Goal: Transaction & Acquisition: Purchase product/service

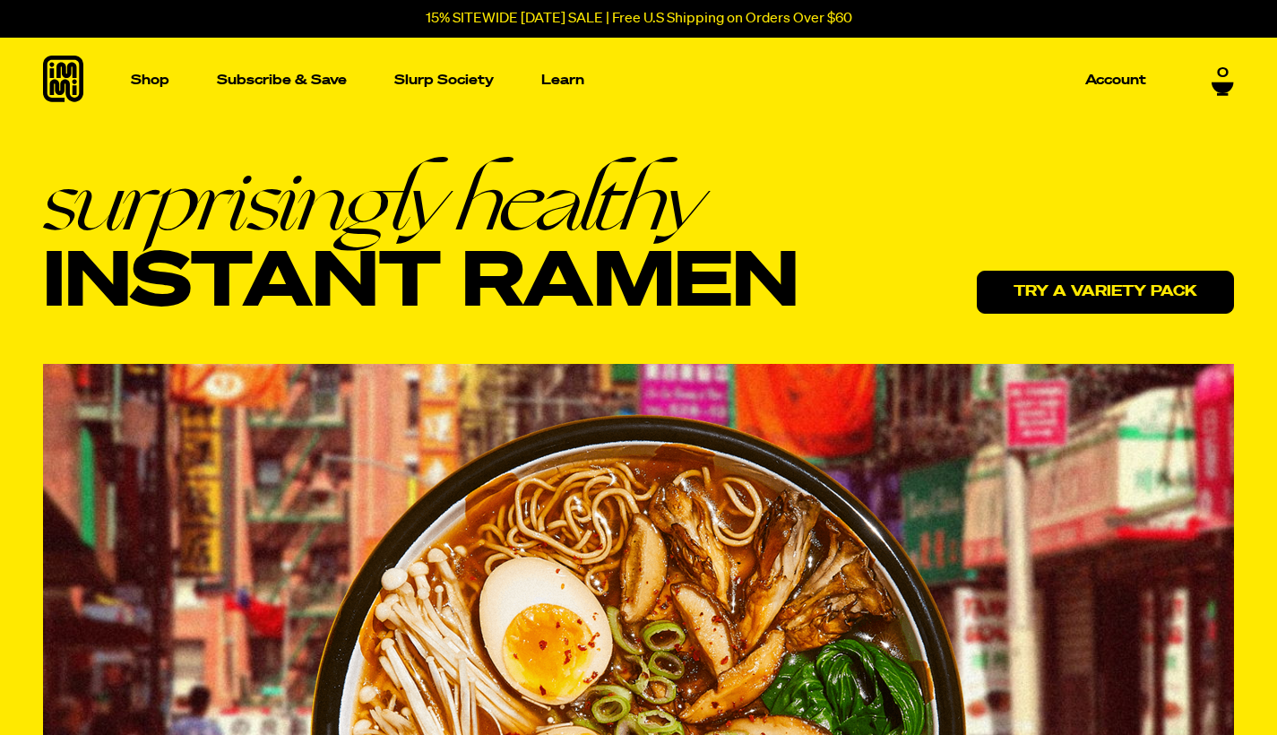
click at [1048, 298] on link "Try a variety pack" at bounding box center [1105, 292] width 257 height 43
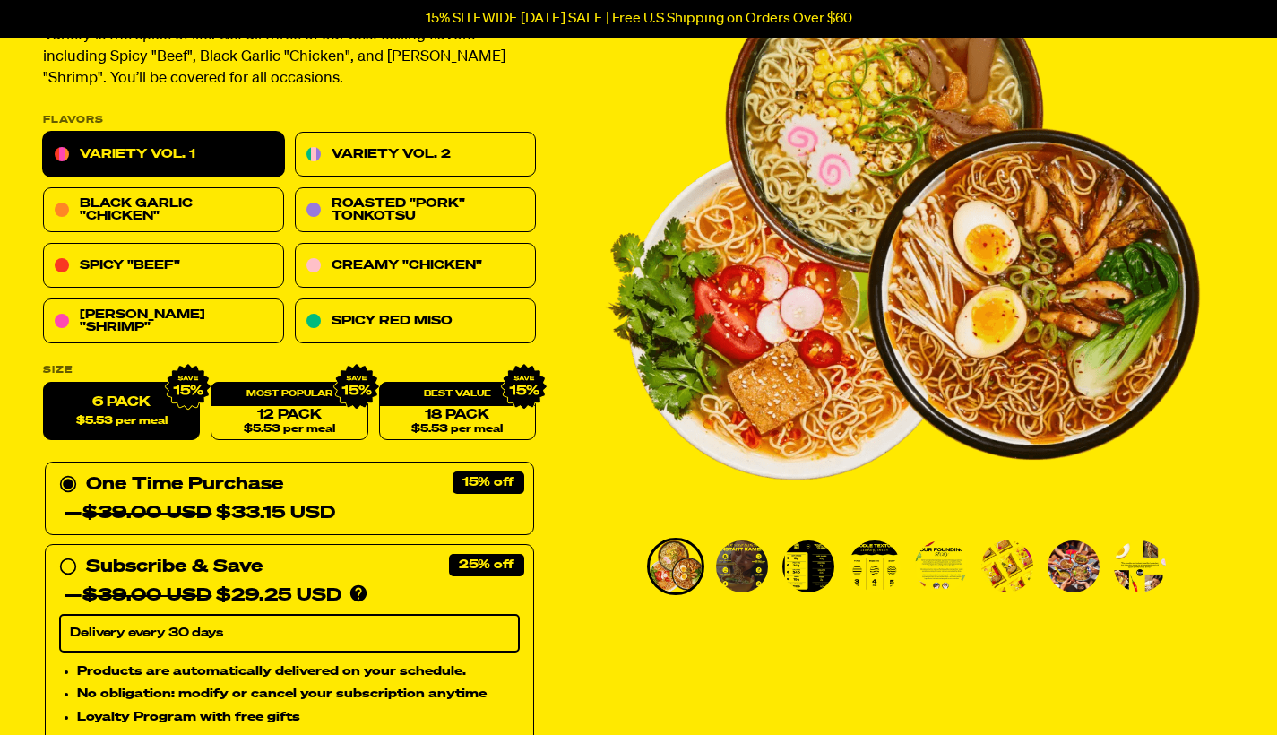
scroll to position [165, 0]
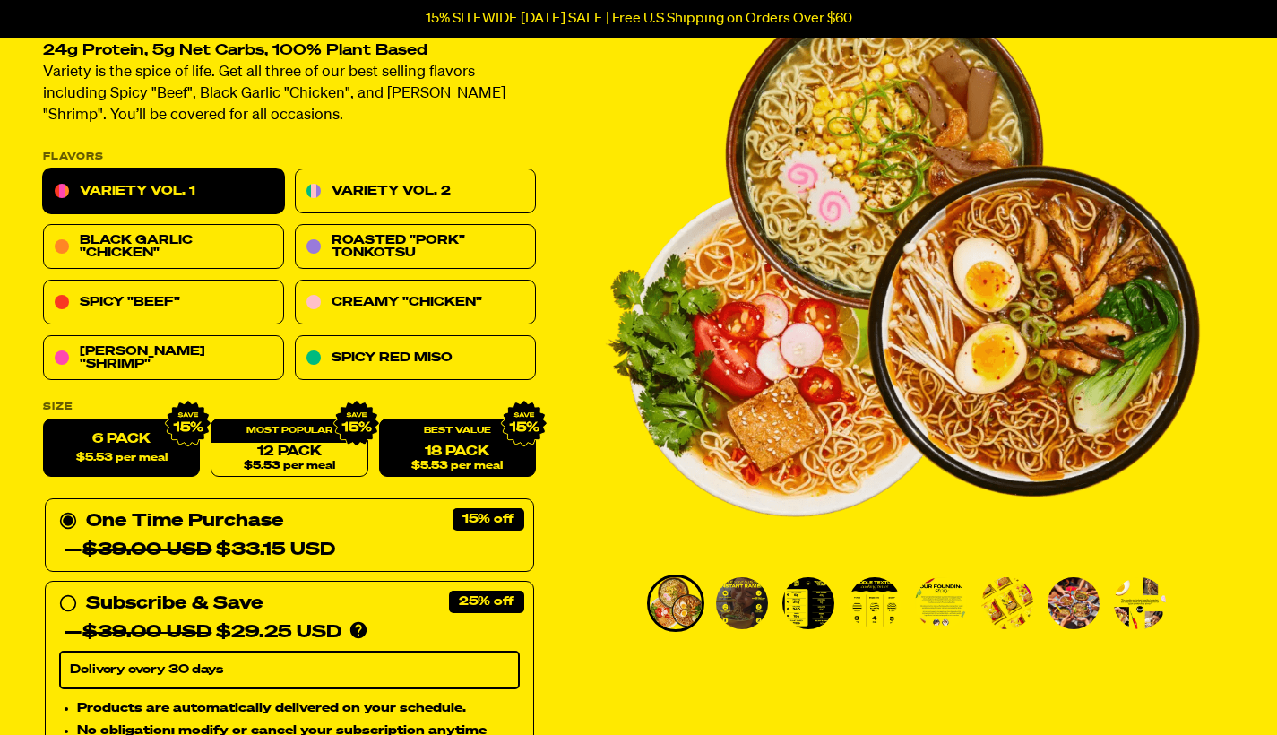
click at [464, 450] on link "18 Pack $5.53 per meal" at bounding box center [457, 448] width 157 height 58
radio input "false"
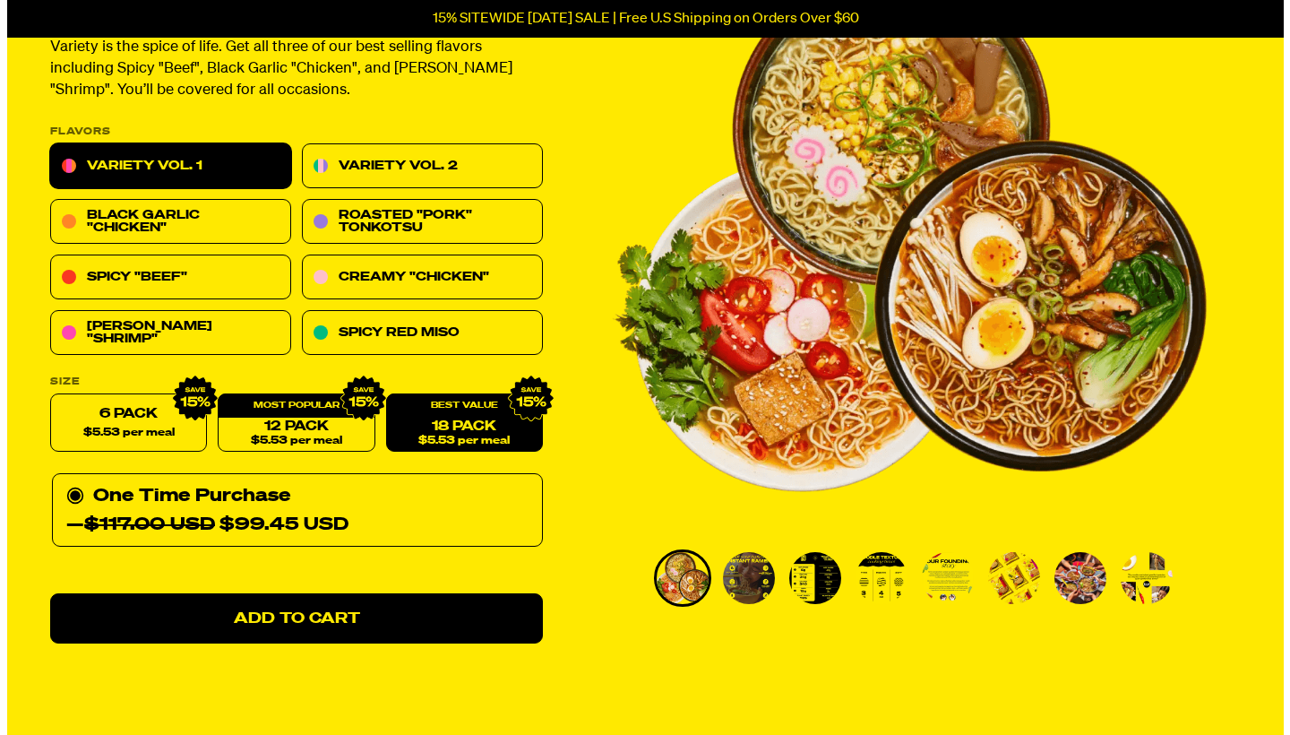
scroll to position [213, 0]
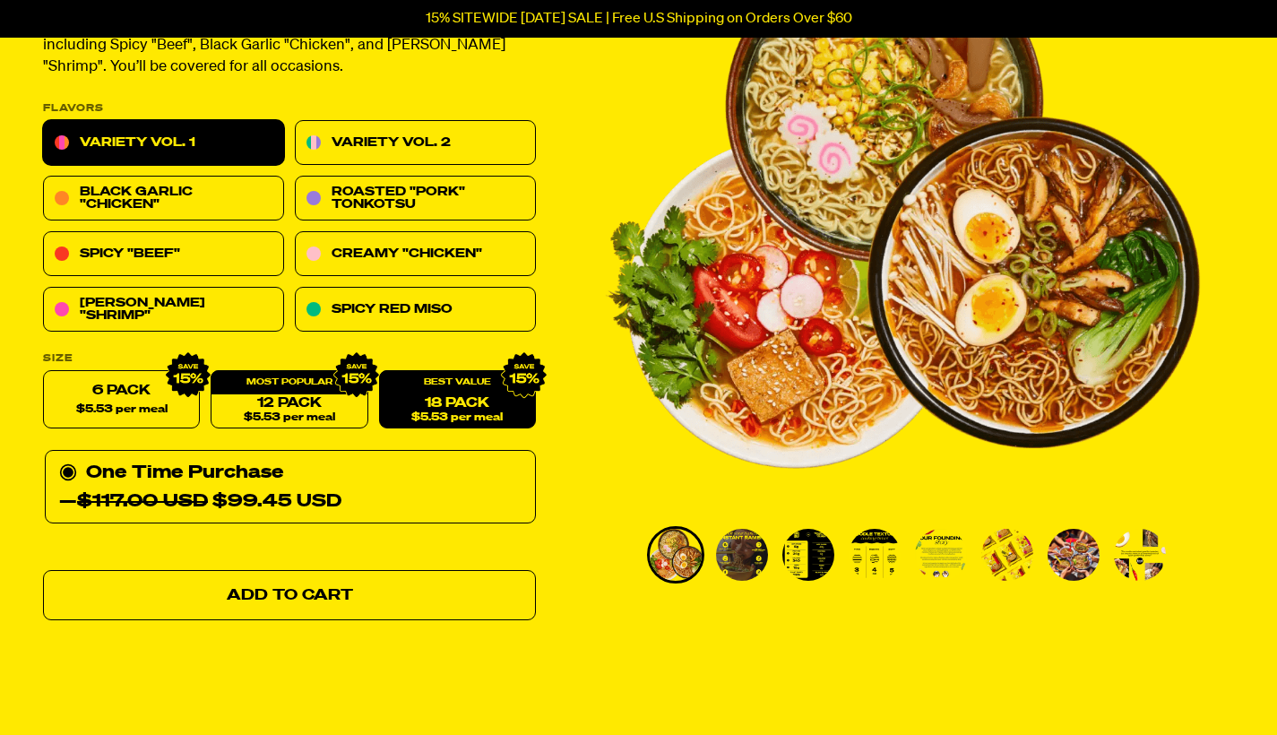
click at [289, 594] on span "Add to Cart" at bounding box center [290, 595] width 126 height 15
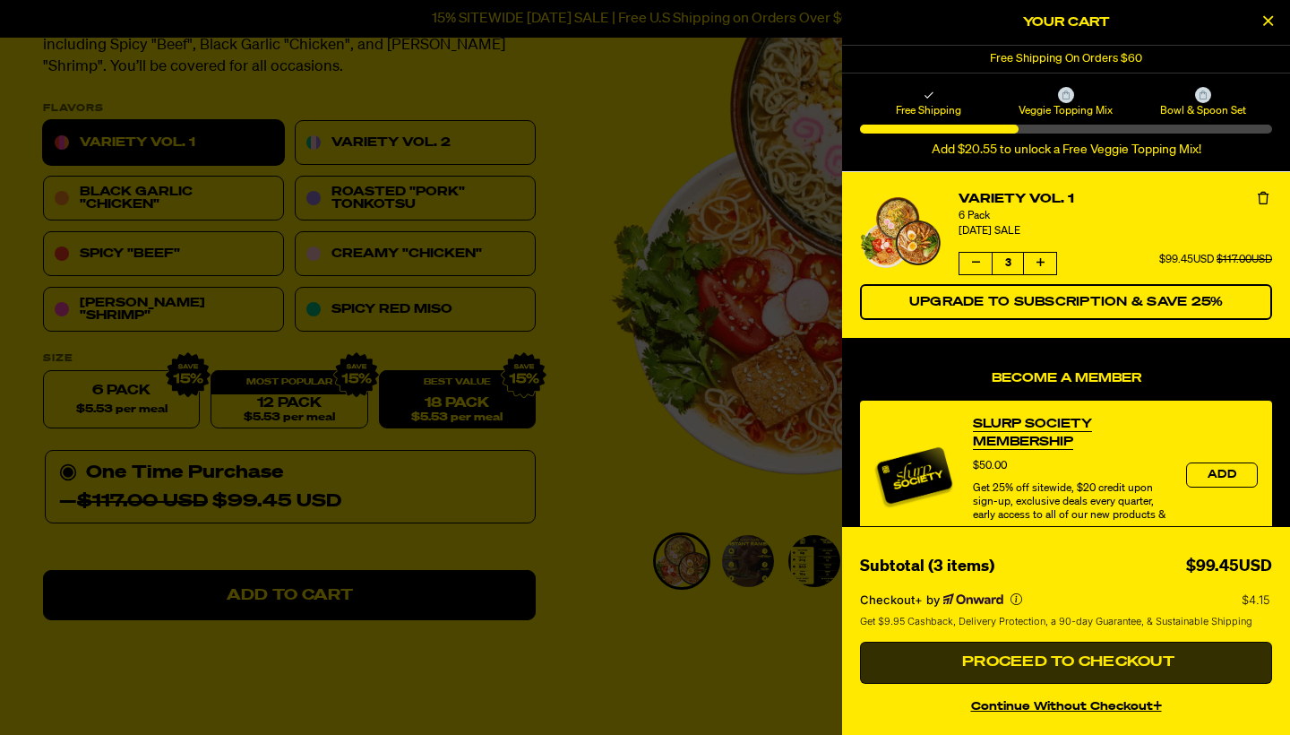
click at [1093, 662] on span "Proceed to Checkout" at bounding box center [1066, 662] width 217 height 14
